Goal: Task Accomplishment & Management: Complete application form

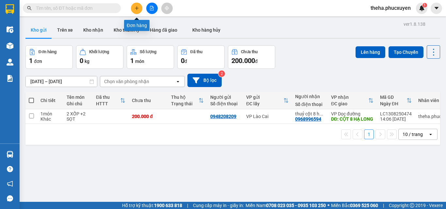
click at [141, 8] on button at bounding box center [136, 8] width 11 height 11
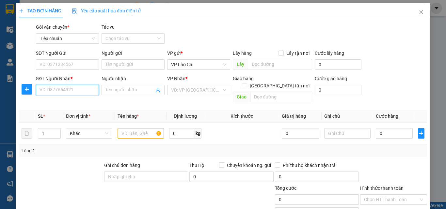
click at [86, 91] on input "SĐT Người Nhận *" at bounding box center [67, 90] width 63 height 10
type input "0"
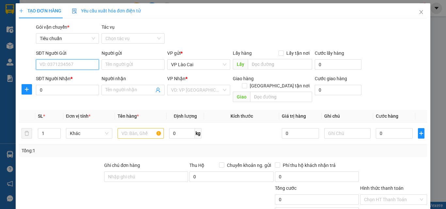
click at [66, 62] on input "SĐT Người Gửi" at bounding box center [67, 64] width 63 height 10
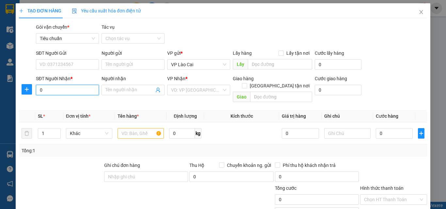
click at [44, 92] on input "0" at bounding box center [67, 90] width 63 height 10
drag, startPoint x: 69, startPoint y: 90, endPoint x: 20, endPoint y: 89, distance: 48.3
click at [20, 89] on div "SĐT Người Nhận * 0396093391 0396093391 Người nhận Tên người nhận VP Nhận * VD: …" at bounding box center [222, 90] width 409 height 30
type input "0396093391"
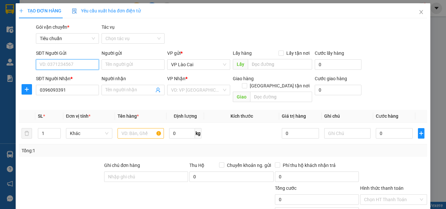
click at [76, 62] on input "SĐT Người Gửi" at bounding box center [67, 64] width 63 height 10
paste input "0396093391"
type input "0396093391"
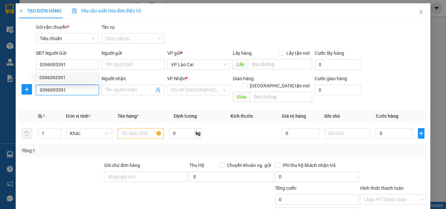
click at [69, 91] on input "0396093391" at bounding box center [67, 90] width 63 height 10
type input "0"
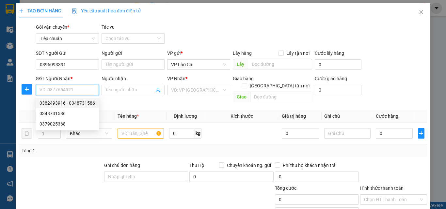
click at [60, 102] on div "0382493916 - 0348731586" at bounding box center [66, 103] width 55 height 7
type input "0382493916"
type input "0348731586"
type input "UÔNG BÍ"
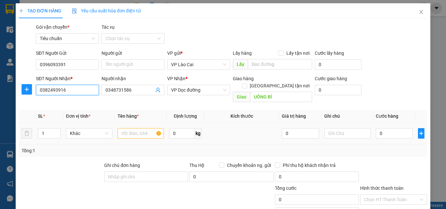
type input "0382493916"
click at [138, 128] on input "text" at bounding box center [140, 133] width 46 height 10
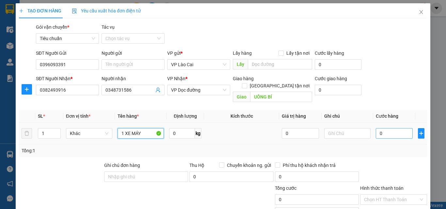
type input "1 XE MÁY"
click at [386, 128] on input "0" at bounding box center [394, 133] width 37 height 10
type input "7"
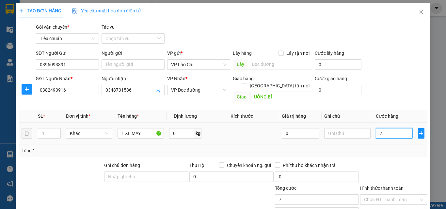
type input "70"
type input "700"
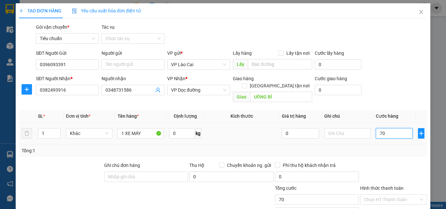
type input "700"
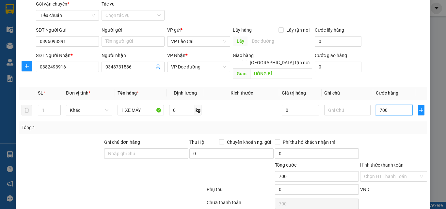
scroll to position [66, 0]
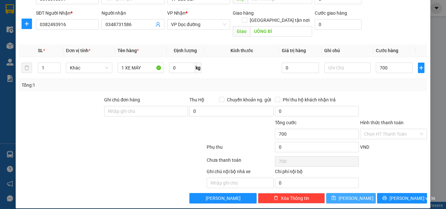
type input "700.000"
click at [356, 193] on button "[PERSON_NAME]" at bounding box center [351, 198] width 50 height 10
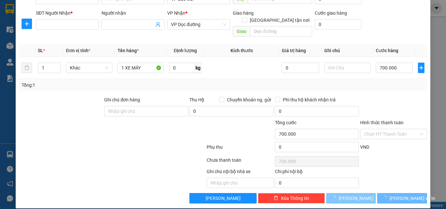
type input "0"
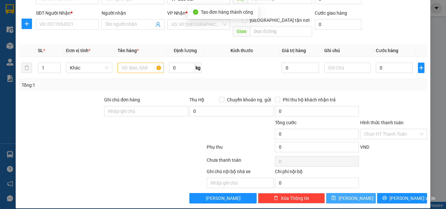
scroll to position [0, 0]
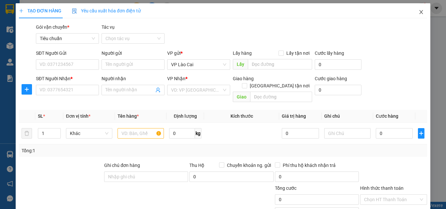
click at [418, 11] on icon "close" at bounding box center [420, 11] width 5 height 5
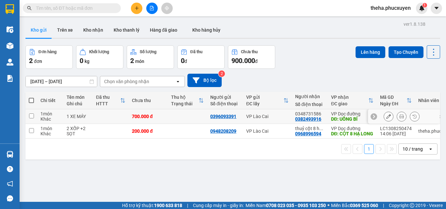
click at [34, 117] on td at bounding box center [31, 116] width 12 height 15
checkbox input "true"
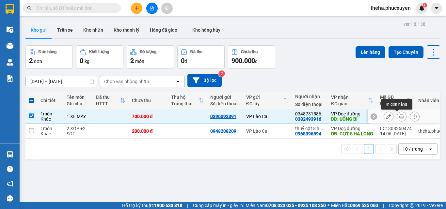
click at [399, 115] on icon at bounding box center [401, 116] width 5 height 5
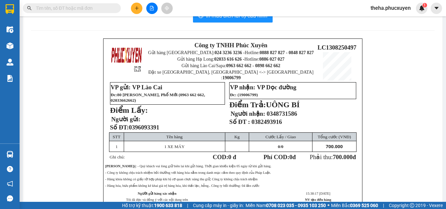
scroll to position [33, 0]
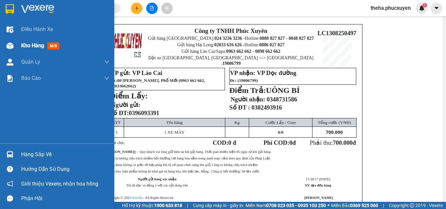
click at [14, 46] on div at bounding box center [9, 45] width 11 height 11
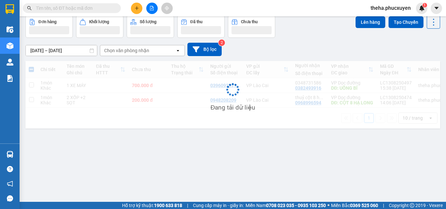
scroll to position [30, 0]
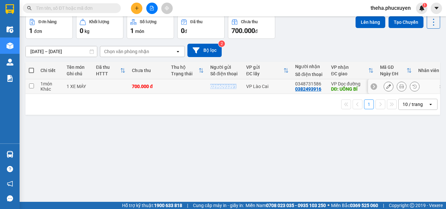
drag, startPoint x: 236, startPoint y: 86, endPoint x: 201, endPoint y: 89, distance: 35.7
click at [201, 89] on tr "1 món Khác 1 XE MÁY 700.000 đ 0396093391 VP Lào Cai 0348731586 0382493916 VP Dọ…" at bounding box center [241, 86] width 432 height 15
checkbox input "true"
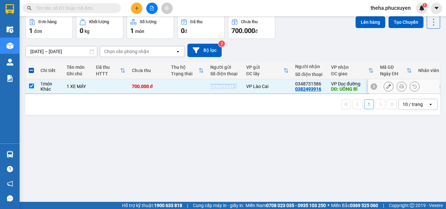
copy div "0396093391"
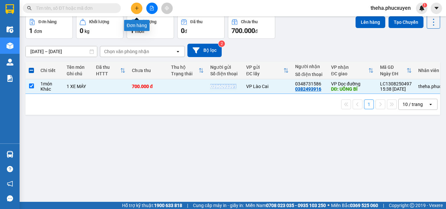
click at [138, 8] on icon "plus" at bounding box center [136, 8] width 5 height 5
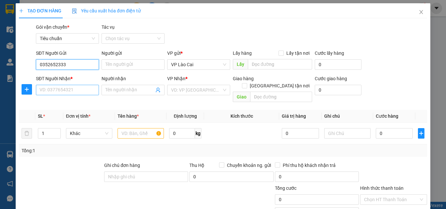
type input "0352652333"
click at [64, 88] on input "SĐT Người Nhận *" at bounding box center [67, 90] width 63 height 10
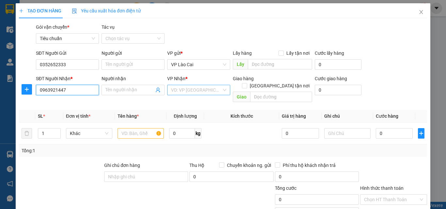
type input "0963921447"
click at [197, 89] on input "search" at bounding box center [196, 90] width 51 height 10
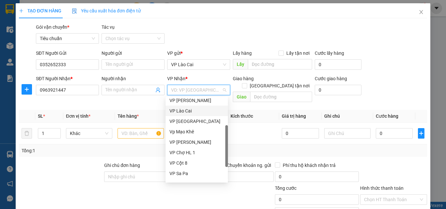
scroll to position [104, 0]
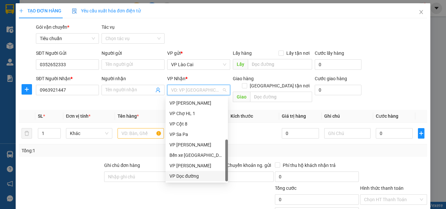
click at [192, 177] on div "VP Dọc đường" at bounding box center [196, 176] width 55 height 7
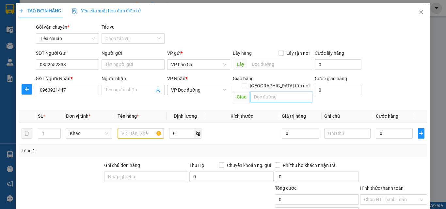
click at [263, 92] on input "text" at bounding box center [281, 97] width 62 height 10
click at [251, 92] on input "QUẢN YÊN" at bounding box center [281, 97] width 62 height 10
type input "KM11 QUẢN YÊN"
click at [137, 128] on input "text" at bounding box center [140, 133] width 46 height 10
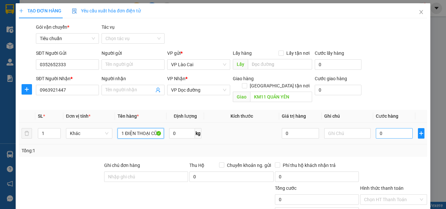
type input "1 ĐIỆN THOẠI CŨ"
click at [384, 128] on input "0" at bounding box center [394, 133] width 37 height 10
type input "1"
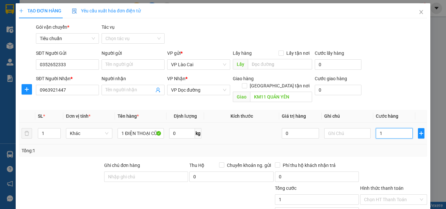
type input "10"
type input "100"
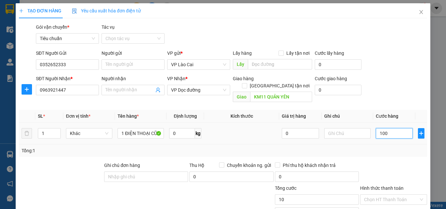
type input "100"
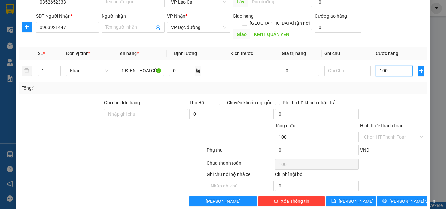
scroll to position [66, 0]
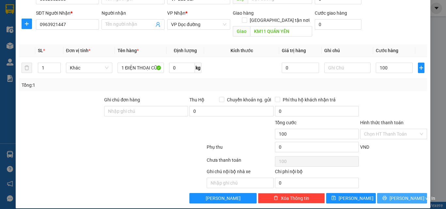
type input "100.000"
click at [381, 193] on button "[PERSON_NAME] và In" at bounding box center [402, 198] width 50 height 10
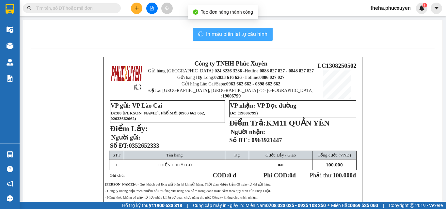
click at [268, 31] on button "In mẫu biên lai tự cấu hình" at bounding box center [233, 34] width 80 height 13
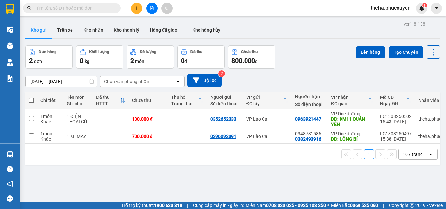
click at [325, 49] on div "Đơn hàng 2 đơn Khối lượng 0 kg Số lượng 2 món Đã thu 0 đ Chưa thu 800.000 đ Lên…" at bounding box center [232, 56] width 414 height 23
click at [134, 9] on icon "plus" at bounding box center [136, 8] width 5 height 5
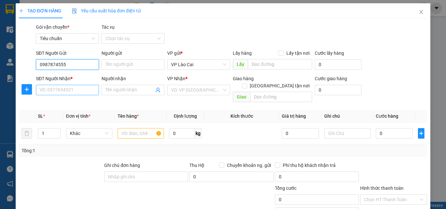
type input "0987874555"
click at [83, 91] on input "SĐT Người Nhận *" at bounding box center [67, 90] width 63 height 10
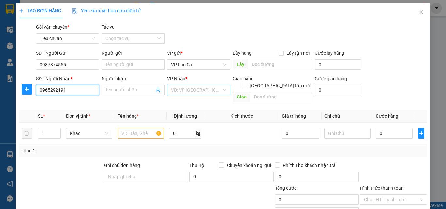
type input "0965292191"
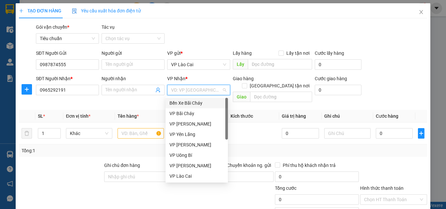
click at [209, 92] on input "search" at bounding box center [196, 90] width 51 height 10
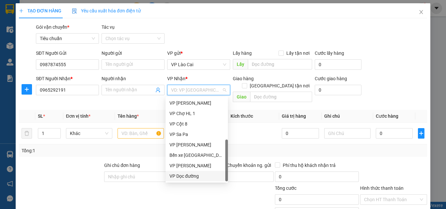
click at [186, 177] on div "VP Dọc đường" at bounding box center [196, 176] width 55 height 7
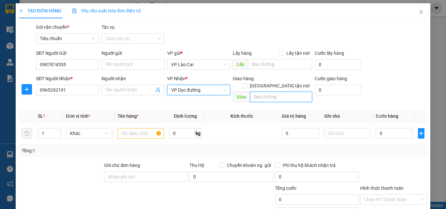
click at [262, 92] on input "text" at bounding box center [281, 97] width 62 height 10
type input "hạ long"
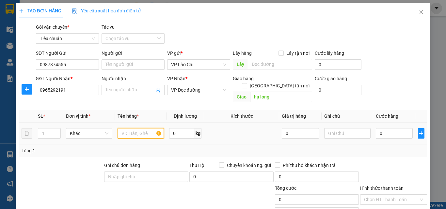
click at [140, 128] on input "text" at bounding box center [140, 133] width 46 height 10
type input "2 TÚI GẠO +1 CAN RƯỢU"
click at [385, 128] on input "0" at bounding box center [394, 133] width 37 height 10
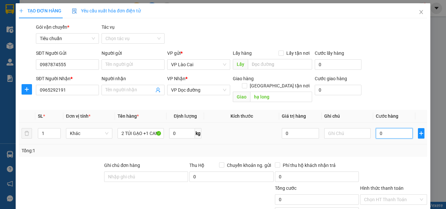
type input "2"
type input "20"
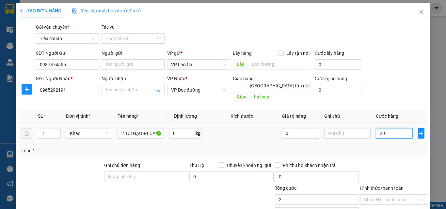
type input "20"
type input "200"
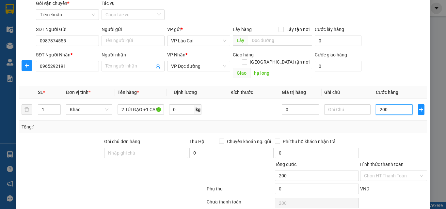
scroll to position [66, 0]
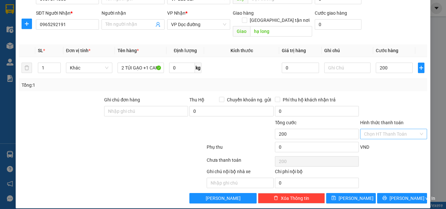
type input "200.000"
click at [398, 129] on input "Hình thức thanh toán" at bounding box center [391, 134] width 55 height 10
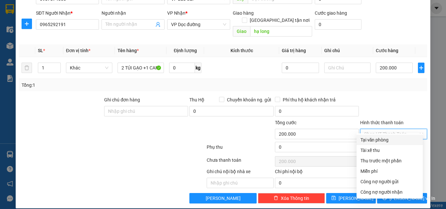
click at [387, 141] on div "Tại văn phòng" at bounding box center [389, 139] width 58 height 7
type input "0"
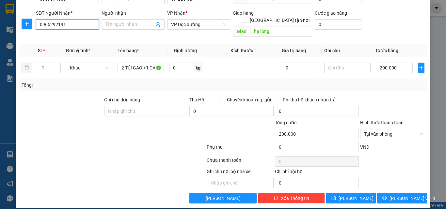
click at [47, 23] on input "0965292191" at bounding box center [67, 24] width 63 height 10
type input "0935292191"
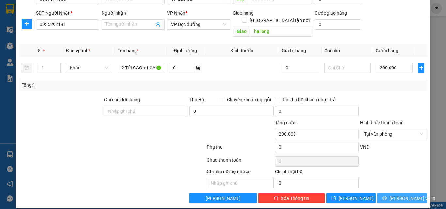
click at [382, 193] on button "[PERSON_NAME] và In" at bounding box center [402, 198] width 50 height 10
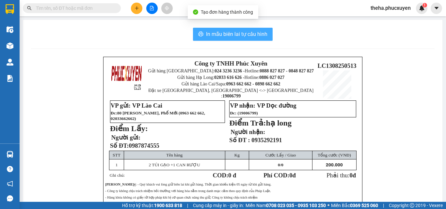
click at [266, 30] on button "In mẫu biên lai tự cấu hình" at bounding box center [233, 34] width 80 height 13
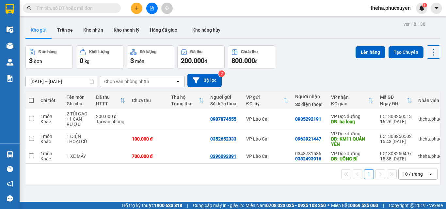
click at [312, 60] on div "Đơn hàng 3 đơn Khối lượng 0 kg Số lượng 3 món Đã thu 200.000 đ Chưa thu 800.000…" at bounding box center [232, 56] width 414 height 23
click at [33, 120] on input "checkbox" at bounding box center [31, 118] width 5 height 5
checkbox input "true"
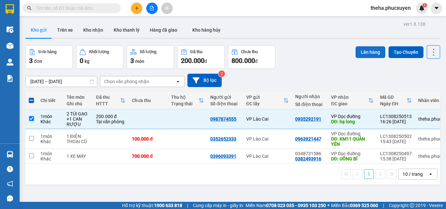
click at [366, 53] on button "Lên hàng" at bounding box center [370, 52] width 30 height 12
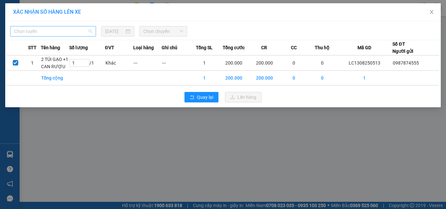
click at [51, 31] on span "Chọn tuyến" at bounding box center [53, 31] width 78 height 10
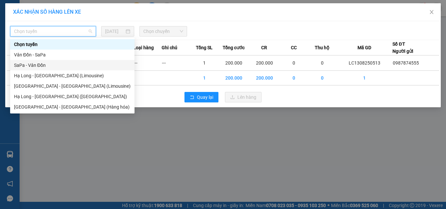
click at [39, 66] on div "SaPa - Vân Đồn" at bounding box center [72, 65] width 117 height 7
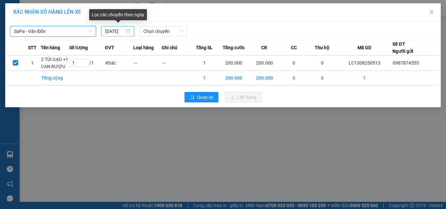
click at [130, 31] on div "[DATE]" at bounding box center [117, 31] width 33 height 10
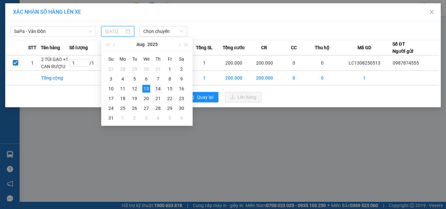
click at [156, 87] on div "14" at bounding box center [158, 89] width 8 height 8
type input "[DATE]"
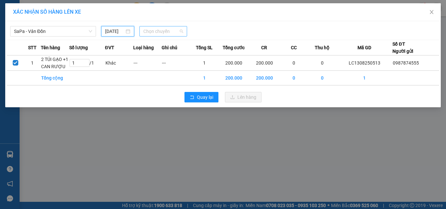
click at [172, 30] on span "Chọn chuyến" at bounding box center [163, 31] width 40 height 10
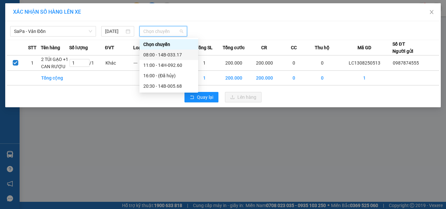
click at [155, 55] on div "08:00 - 14B-033.17" at bounding box center [168, 54] width 51 height 7
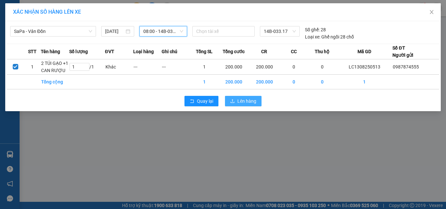
click at [249, 102] on span "Lên hàng" at bounding box center [246, 101] width 19 height 7
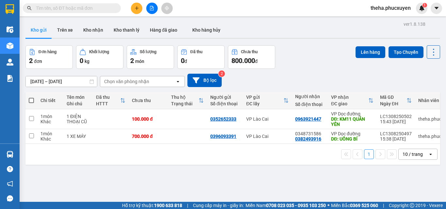
click at [320, 68] on div "Đơn hàng 2 đơn Khối lượng 0 kg Số lượng 2 món Đã thu 0 đ Chưa thu 800.000 đ Lên…" at bounding box center [232, 56] width 414 height 23
click at [137, 8] on icon "plus" at bounding box center [137, 8] width 4 height 0
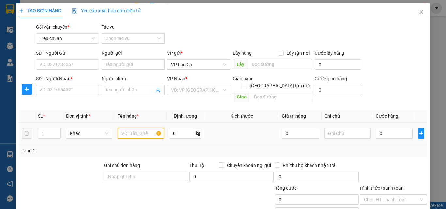
click at [138, 131] on input "text" at bounding box center [140, 133] width 46 height 10
type input "2 BAO PHỤ TÙNG"
click at [388, 128] on input "0" at bounding box center [394, 133] width 37 height 10
type input "3"
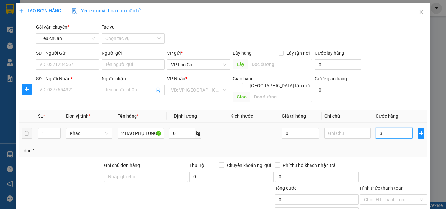
type input "3"
type input "30"
type input "300"
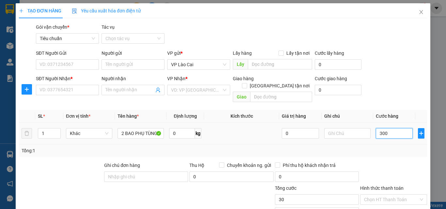
type input "300"
type input "3.000"
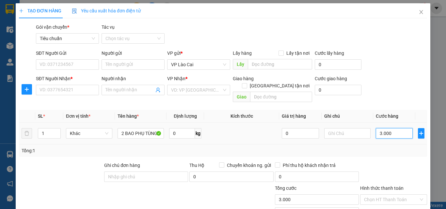
type input "30.000"
type input "300.000"
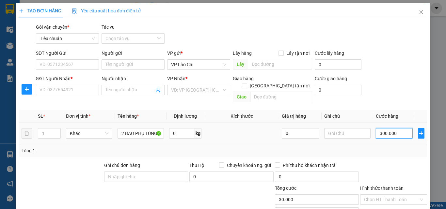
type input "300.000"
click at [62, 89] on input "SĐT Người Nhận *" at bounding box center [67, 90] width 63 height 10
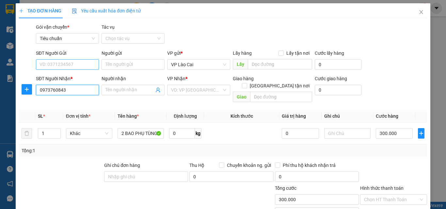
type input "0973760843"
click at [71, 62] on input "SĐT Người Gửi" at bounding box center [67, 64] width 63 height 10
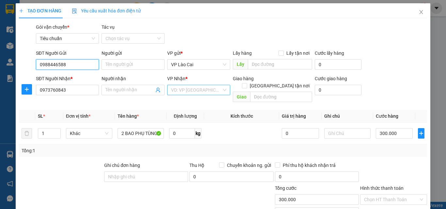
type input "0988446588"
click at [201, 90] on input "search" at bounding box center [196, 90] width 51 height 10
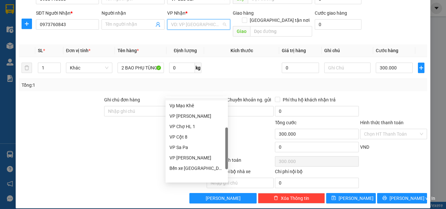
scroll to position [104, 0]
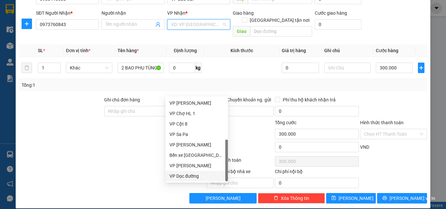
click at [189, 176] on div "VP Dọc đường" at bounding box center [196, 176] width 55 height 7
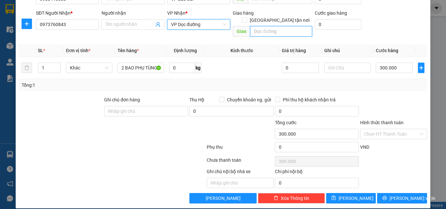
click at [261, 26] on input "text" at bounding box center [281, 31] width 62 height 10
type input "TIÊN YÊN"
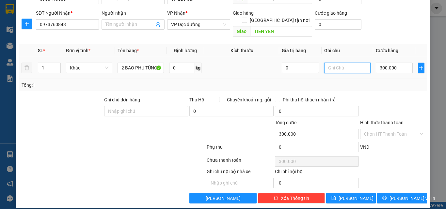
click at [334, 63] on input "text" at bounding box center [347, 68] width 46 height 10
type input "CHUYỂN XE ĐI TIÊN YÊN CHO KHÁCH"
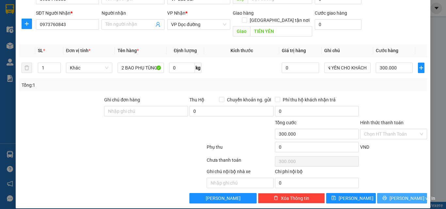
click at [381, 193] on button "[PERSON_NAME] và In" at bounding box center [402, 198] width 50 height 10
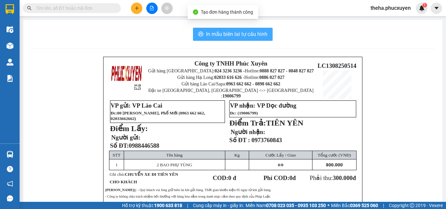
click at [265, 29] on button "In mẫu biên lai tự cấu hình" at bounding box center [233, 34] width 80 height 13
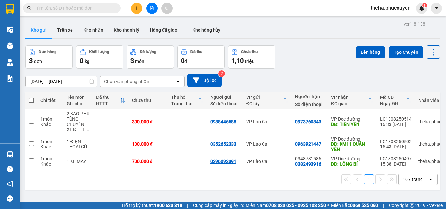
click at [307, 61] on div "Đơn hàng 3 đơn Khối lượng 0 kg Số lượng 3 món Đã thu 0 đ Chưa thu 1,10 triệu Lê…" at bounding box center [232, 56] width 414 height 23
